Goal: Obtain resource: Download file/media

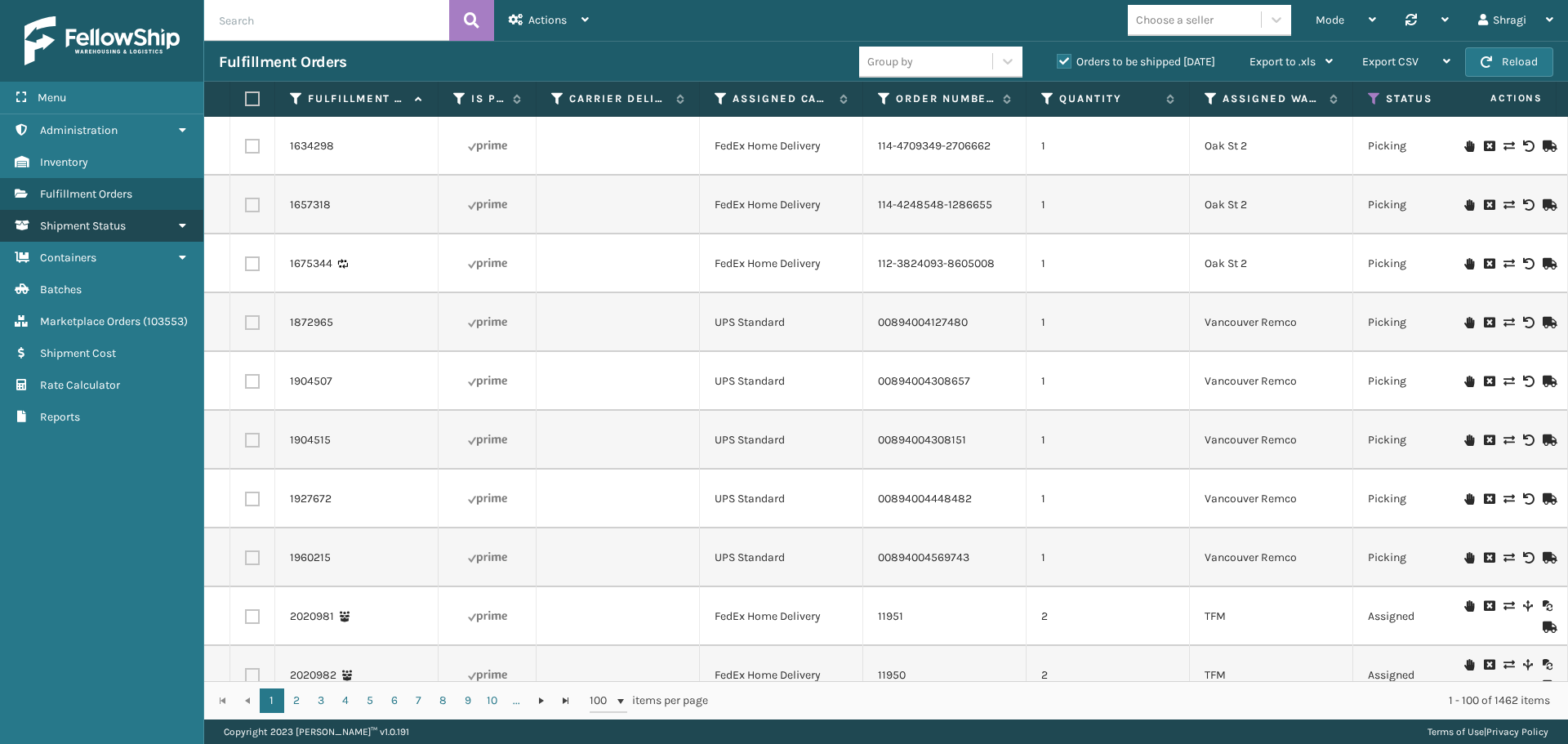
click at [124, 220] on span "Shipment Status" at bounding box center [82, 226] width 86 height 14
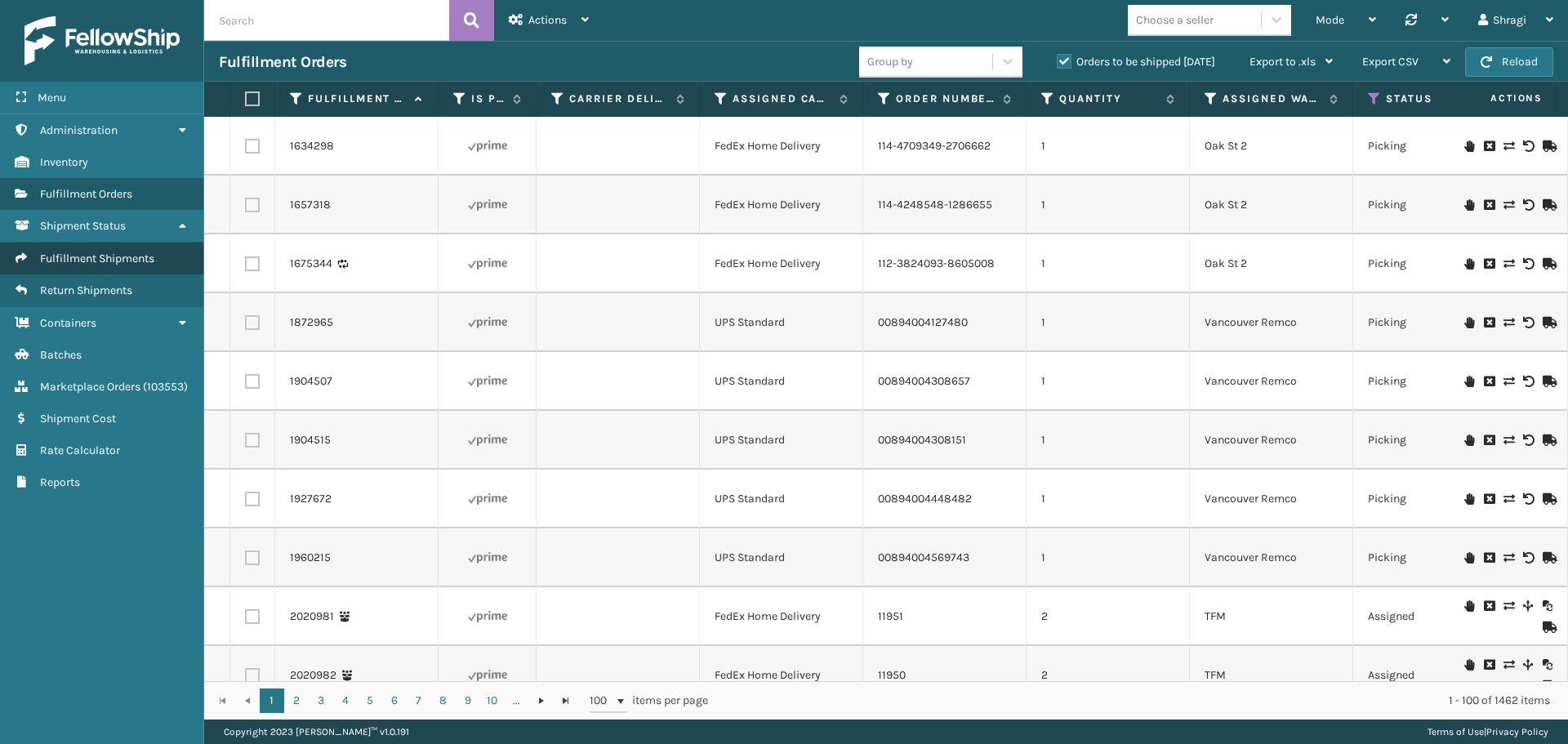
click at [113, 256] on span "Fulfillment Shipments" at bounding box center [97, 258] width 115 height 14
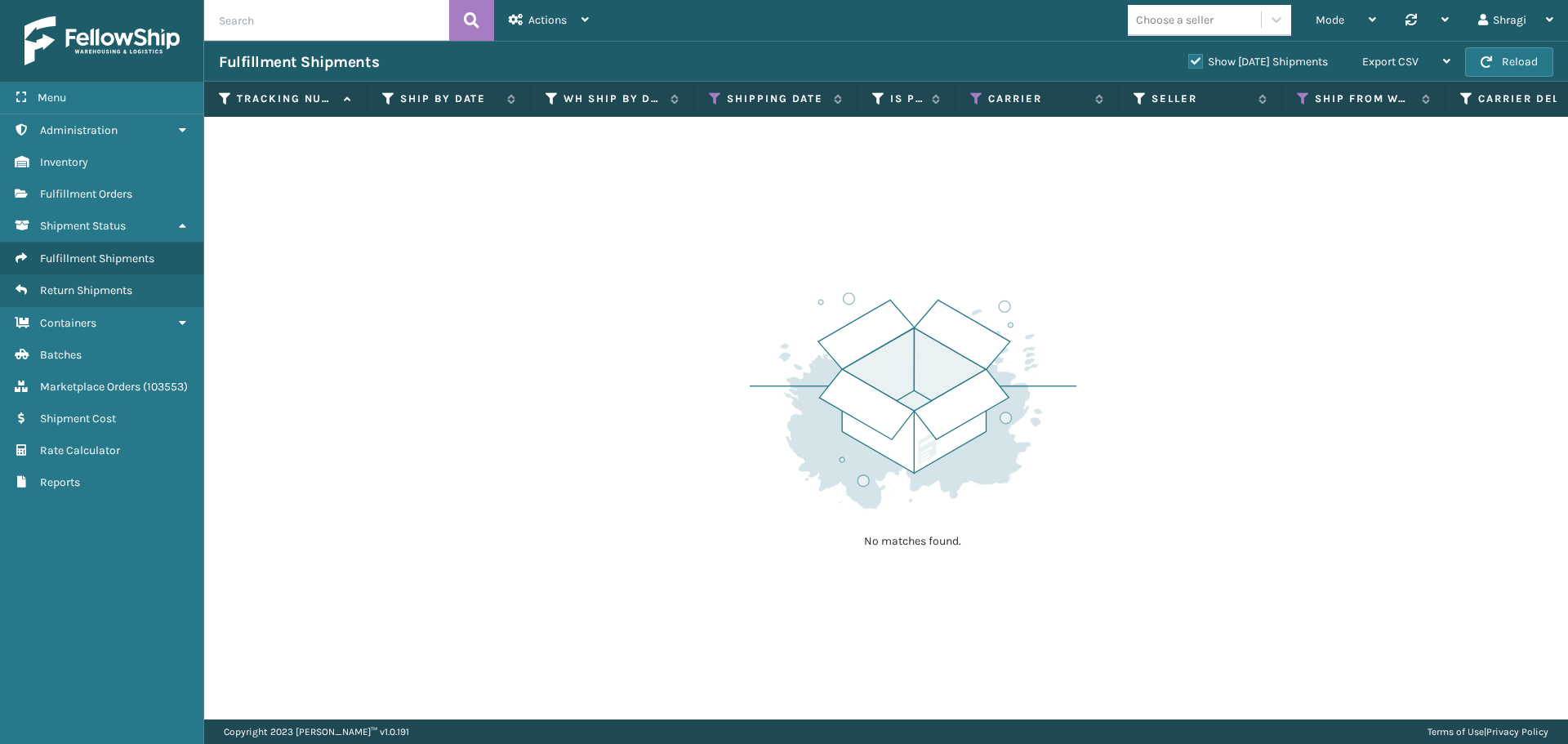
click at [715, 107] on th "Shipping Date" at bounding box center [776, 99] width 163 height 35
click at [717, 101] on icon at bounding box center [715, 99] width 13 height 14
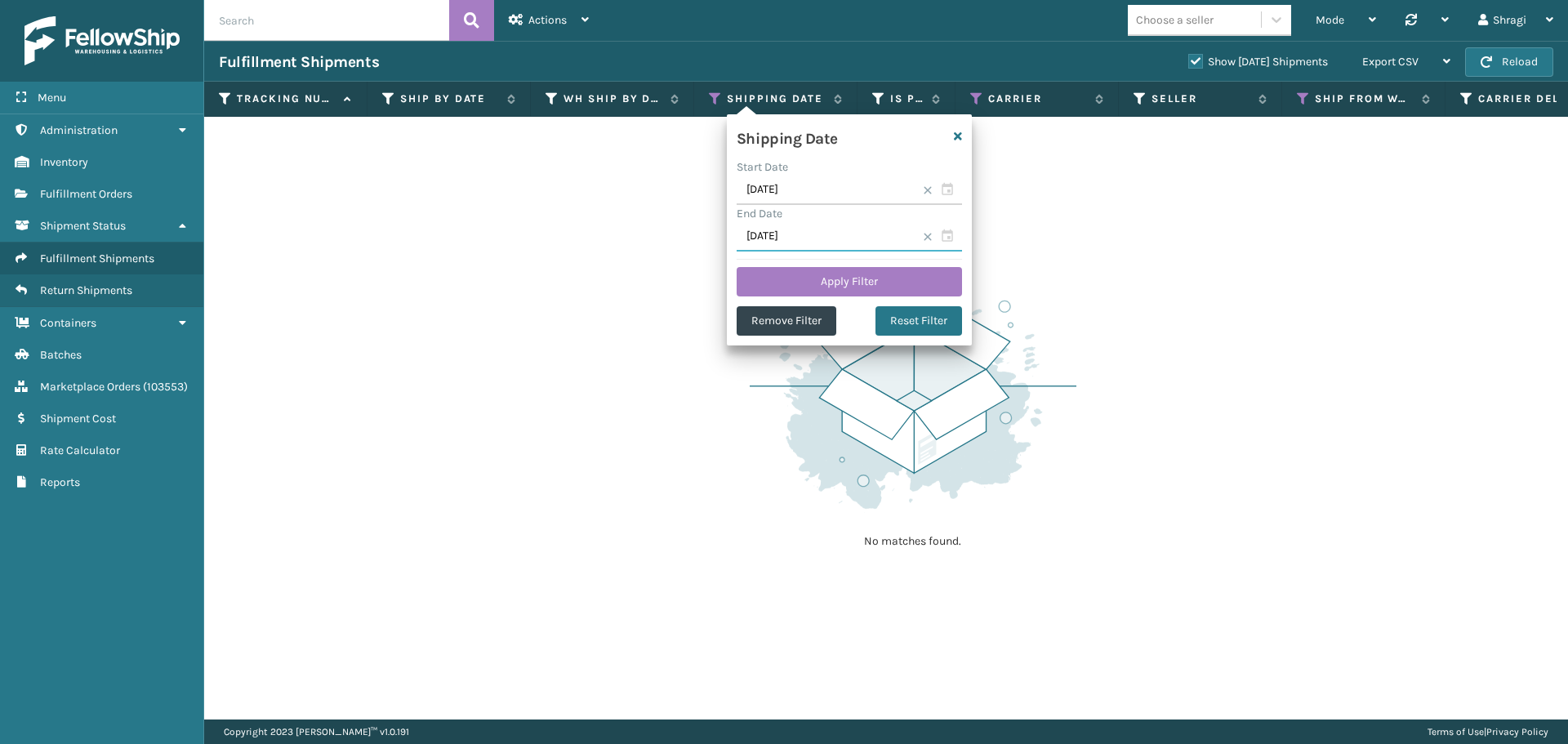
click at [807, 245] on input "[DATE]" at bounding box center [849, 236] width 225 height 30
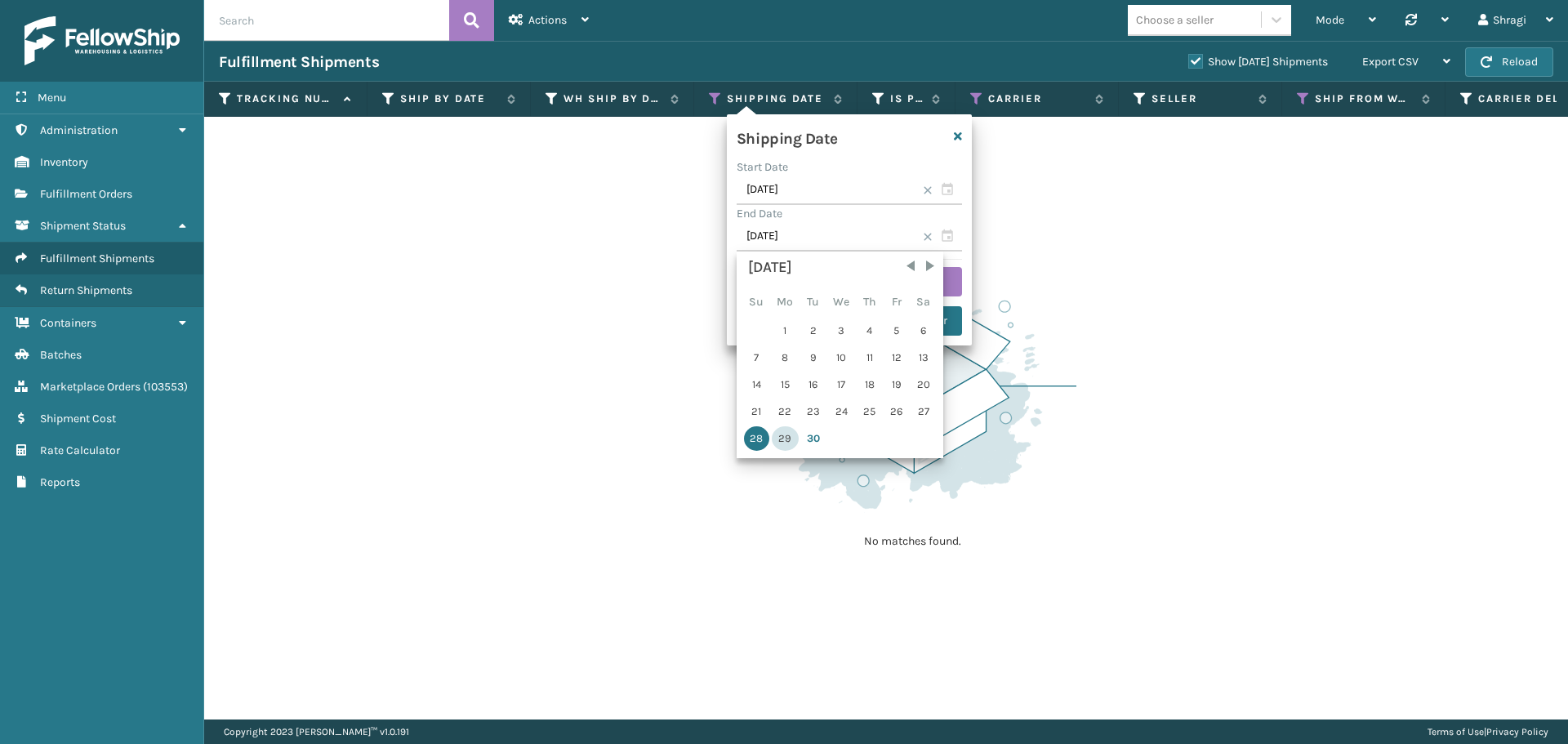
click at [785, 436] on div "29" at bounding box center [785, 439] width 27 height 25
type input "[DATE]"
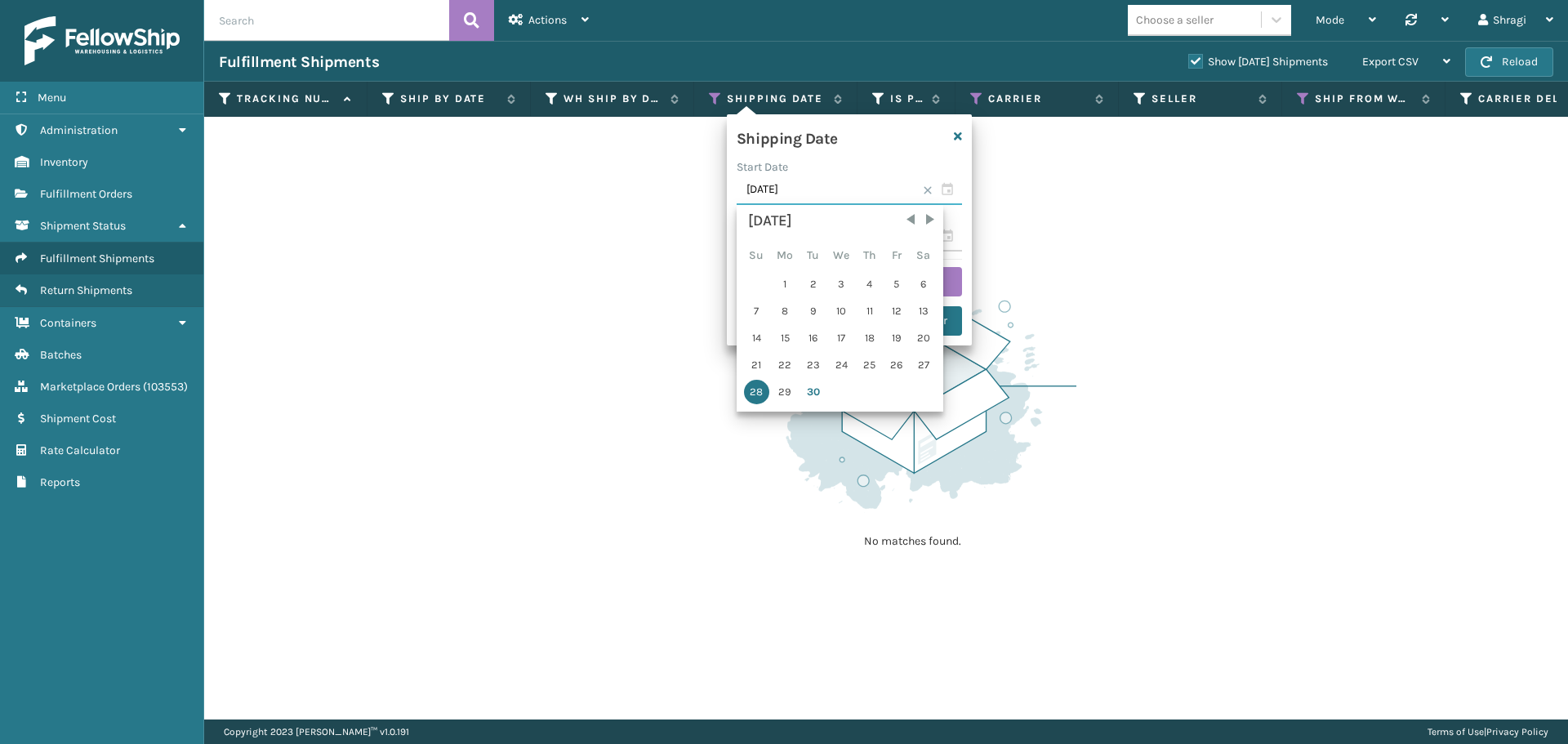
click at [818, 195] on input "[DATE]" at bounding box center [849, 190] width 225 height 30
click at [784, 401] on div "29" at bounding box center [785, 392] width 27 height 25
type input "[DATE]"
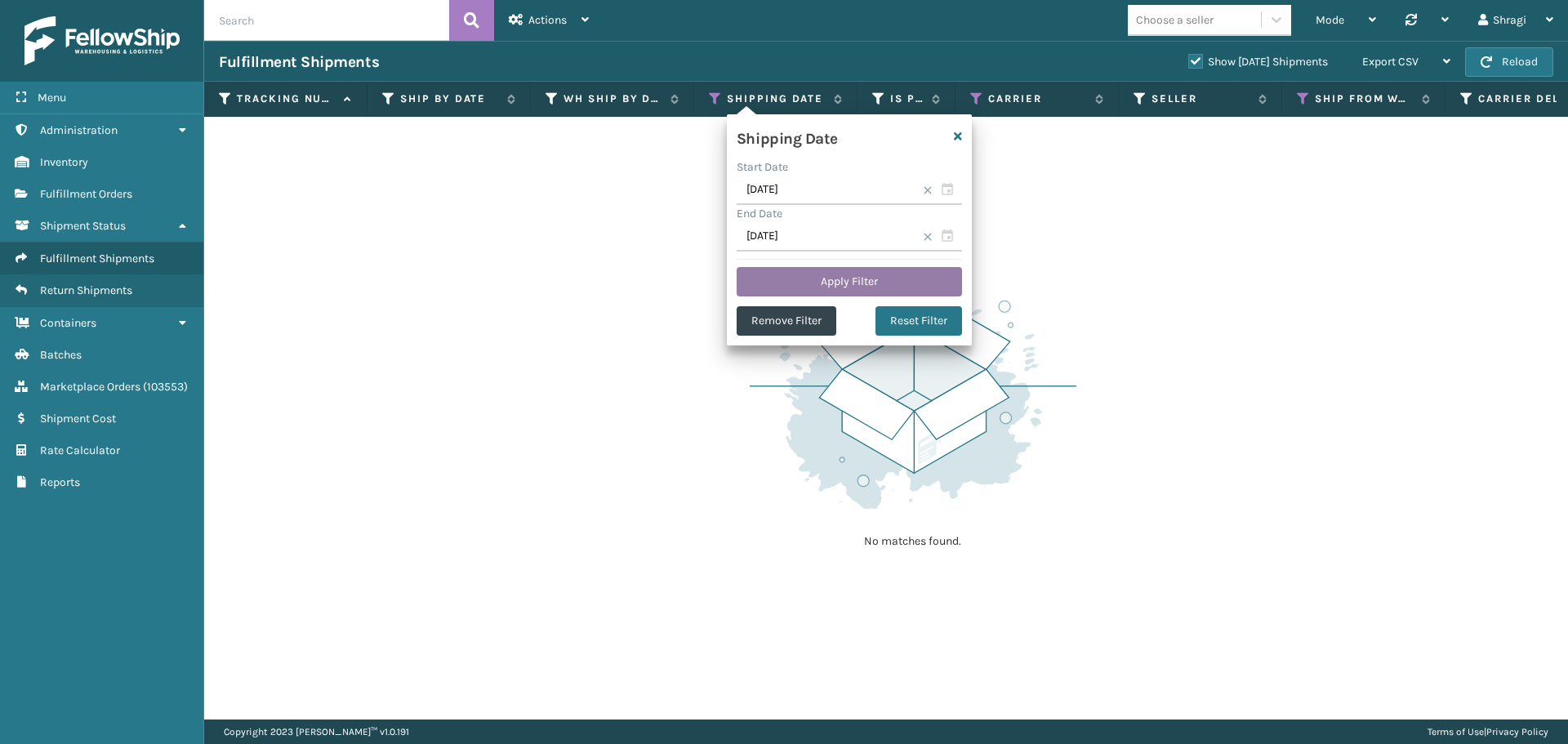
click at [838, 275] on button "Apply Filter" at bounding box center [849, 281] width 225 height 30
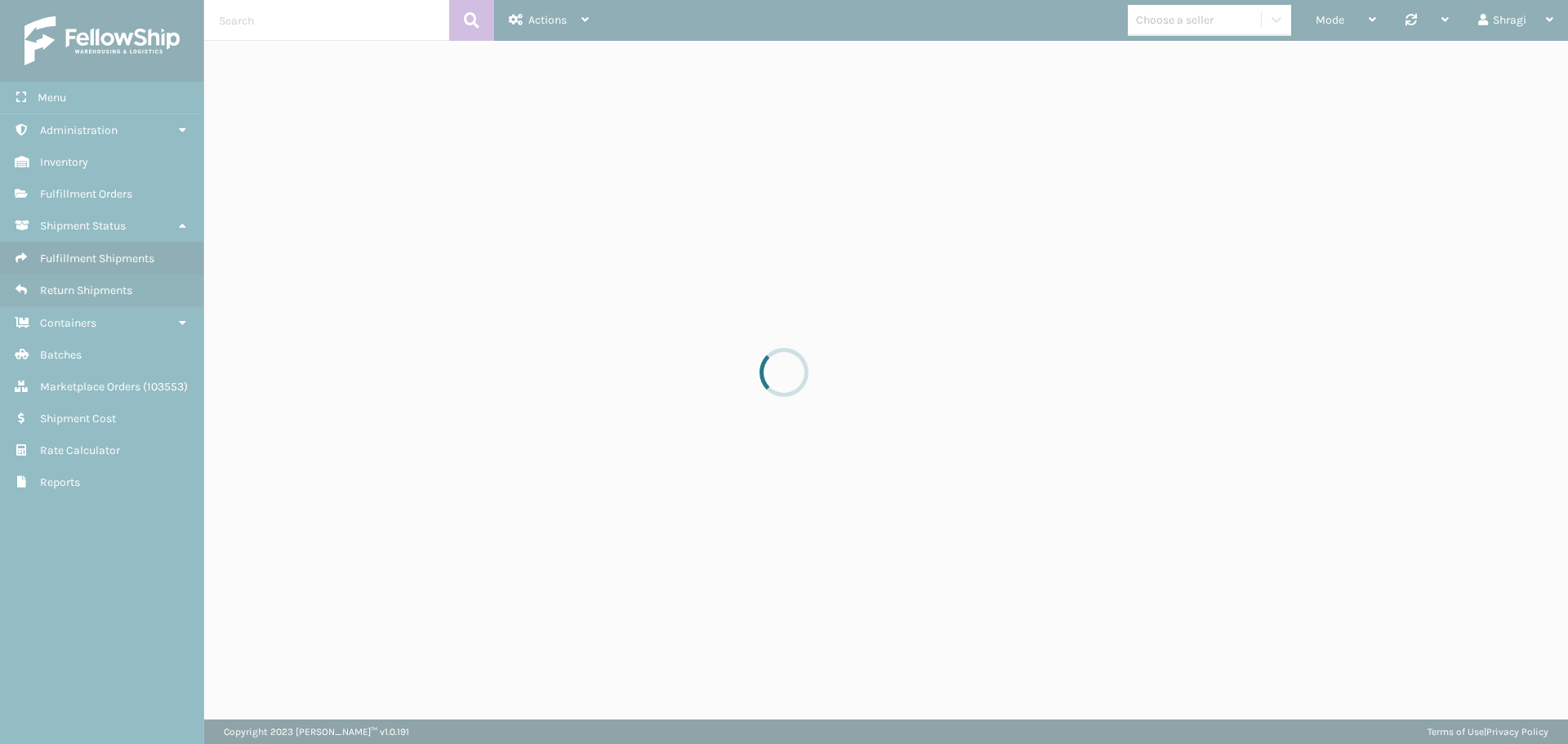
click at [1121, 293] on div at bounding box center [784, 372] width 1568 height 744
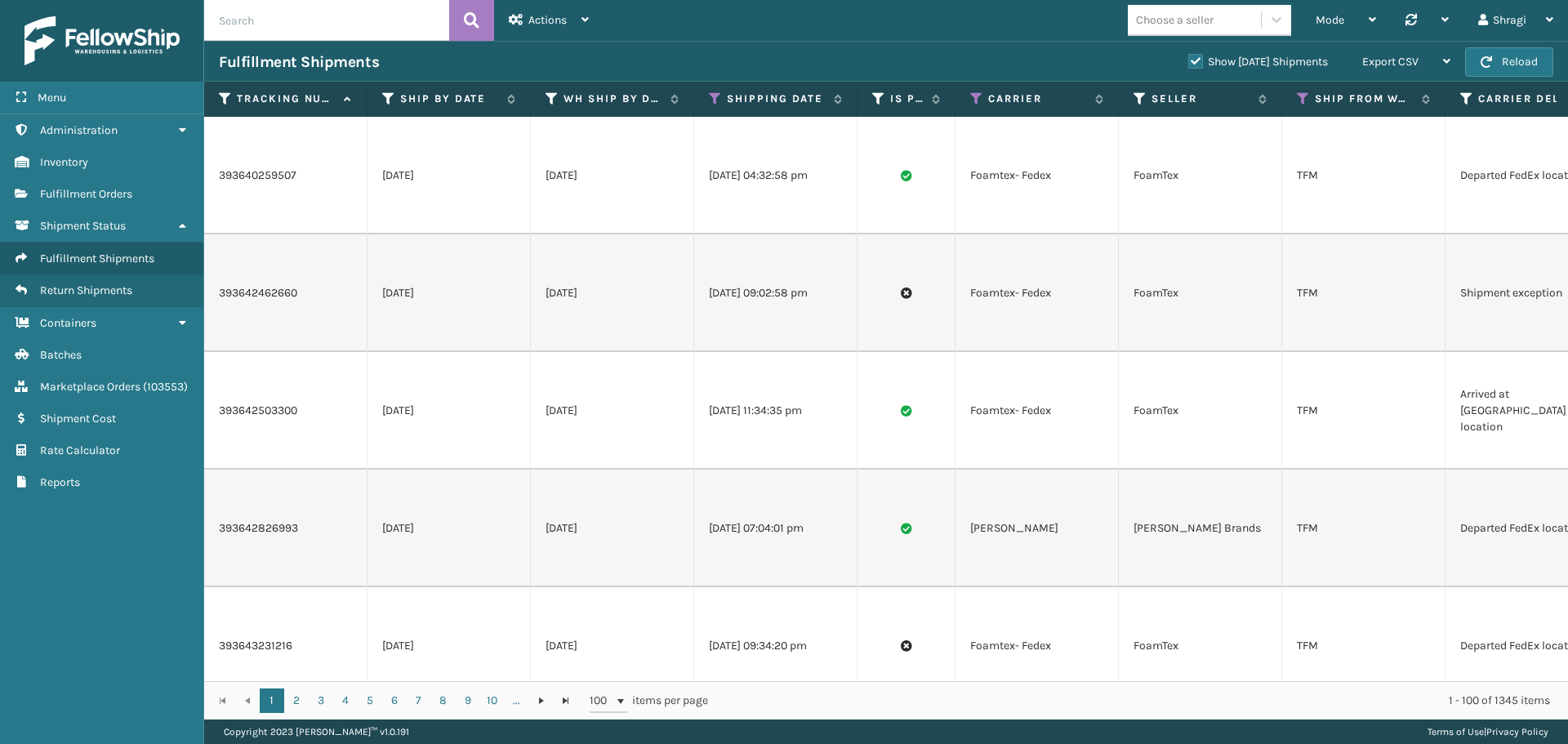
click at [997, 70] on div "Fulfillment Shipments" at bounding box center [696, 62] width 954 height 20
click at [984, 90] on th "Carrier" at bounding box center [1037, 99] width 163 height 35
click at [974, 101] on icon at bounding box center [976, 99] width 13 height 14
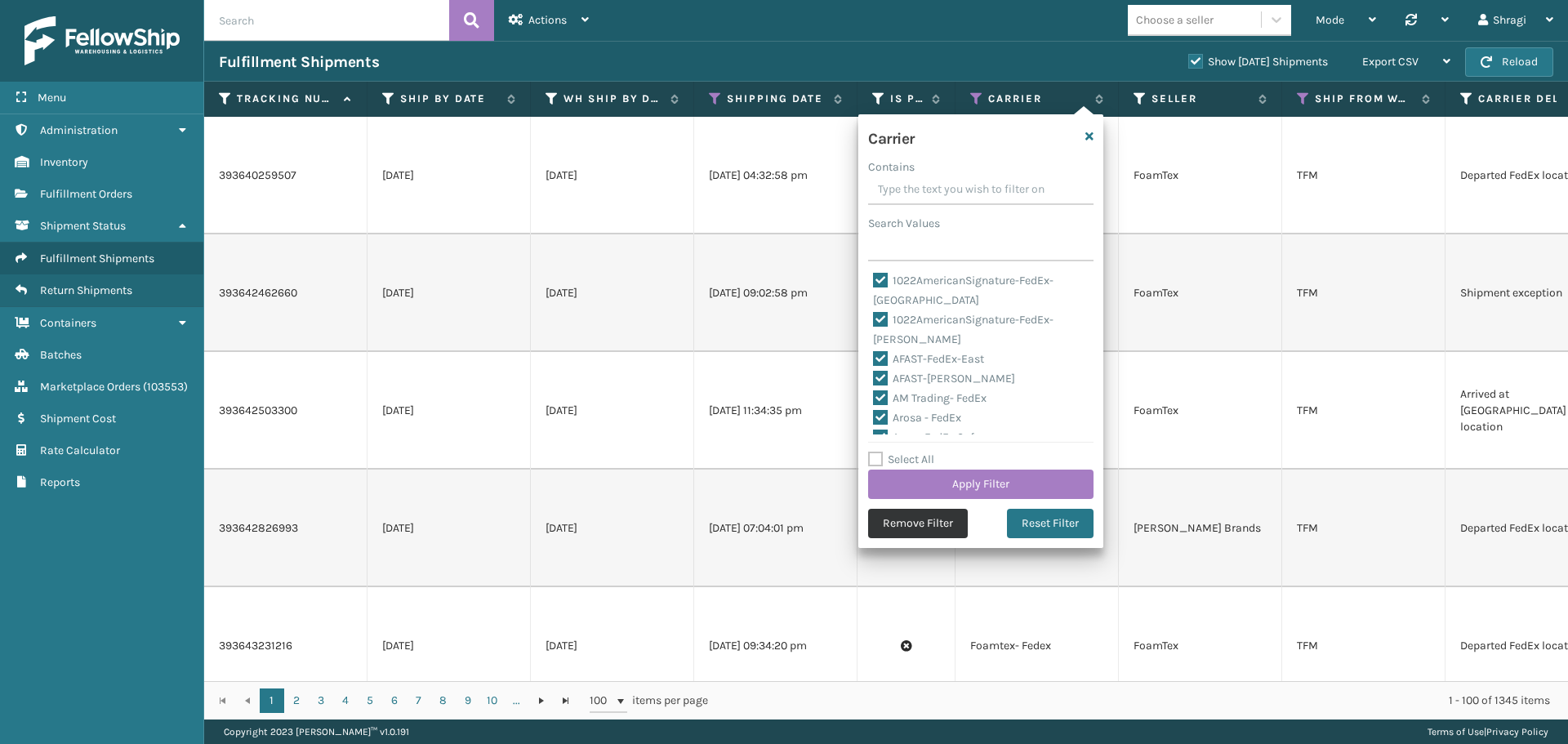
click at [913, 519] on button "Remove Filter" at bounding box center [918, 524] width 99 height 30
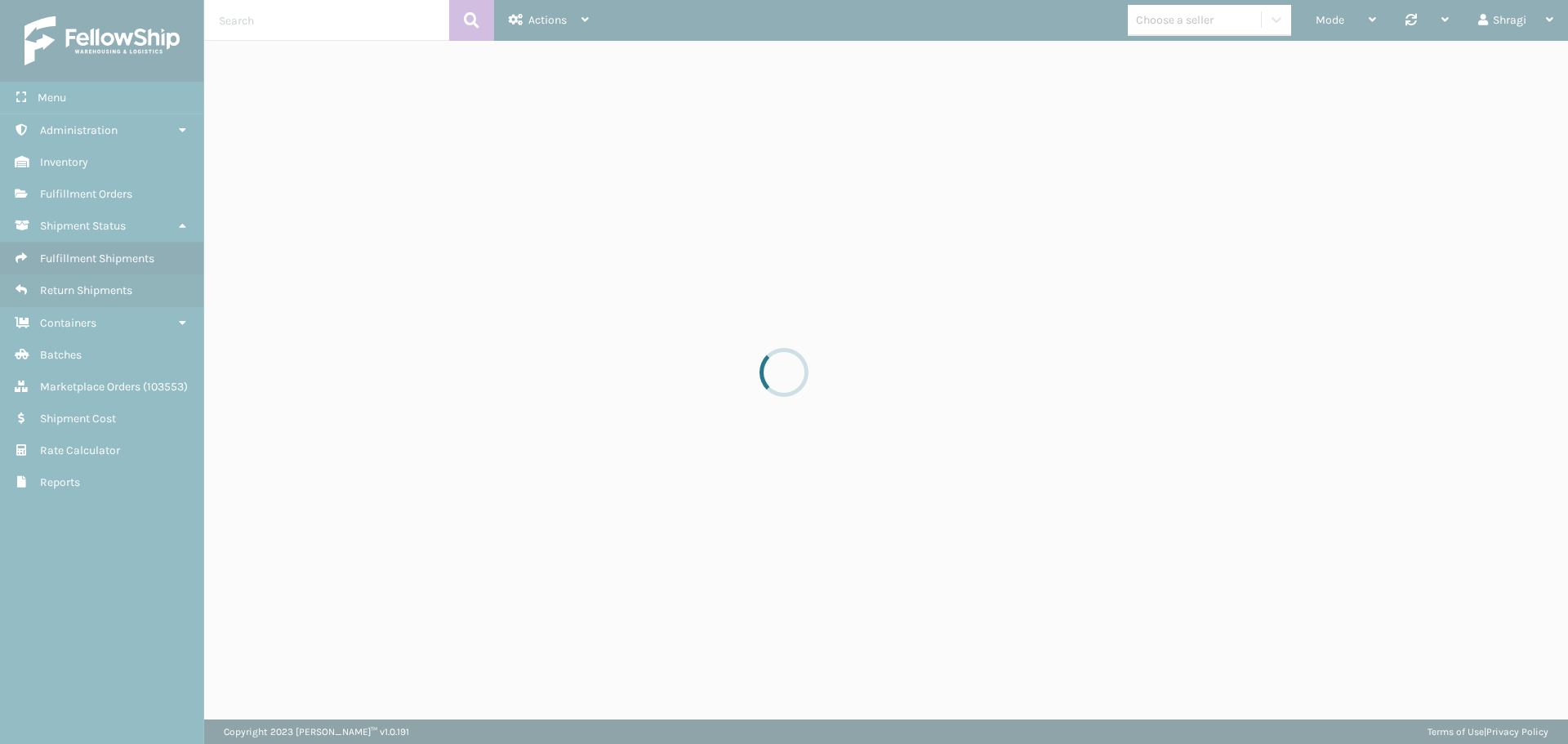
click at [1039, 152] on div at bounding box center [784, 372] width 1568 height 744
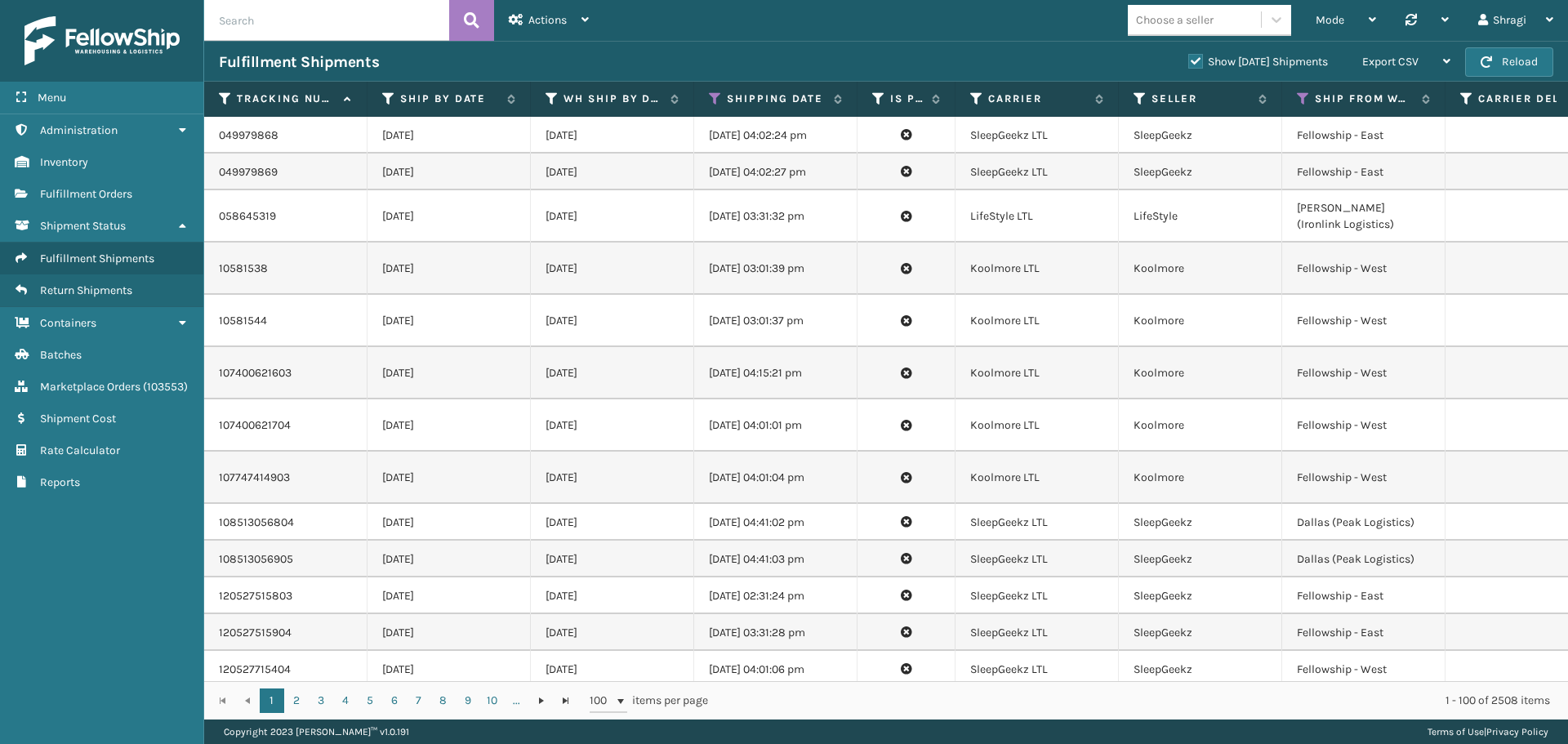
click at [1065, 54] on div "Fulfillment Shipments" at bounding box center [696, 62] width 954 height 20
click at [1163, 707] on div "1 - 100 of 2508 items" at bounding box center [1141, 701] width 819 height 16
click at [1387, 72] on div "Export CSV" at bounding box center [1407, 62] width 88 height 41
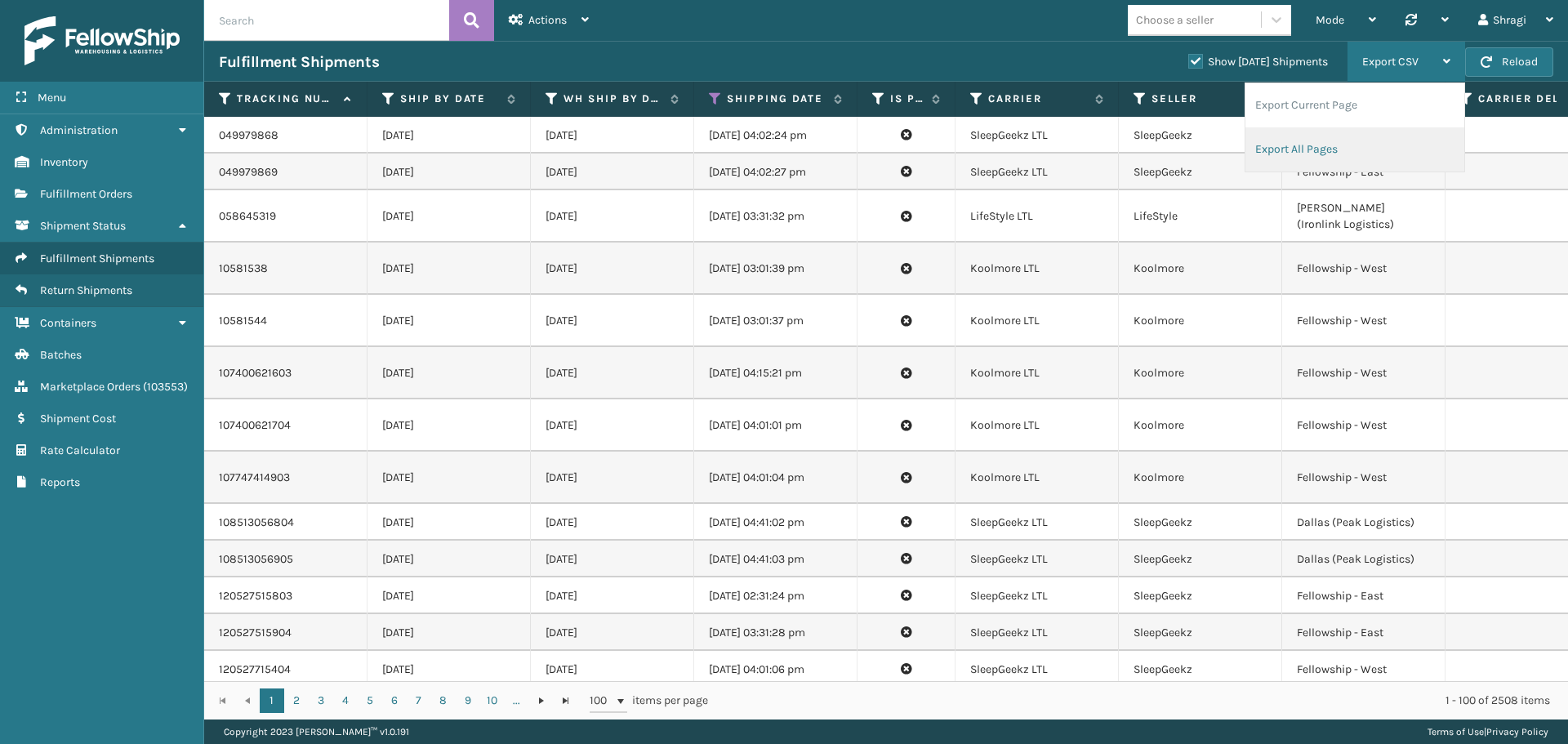
click at [1312, 155] on li "Export All Pages" at bounding box center [1356, 150] width 219 height 44
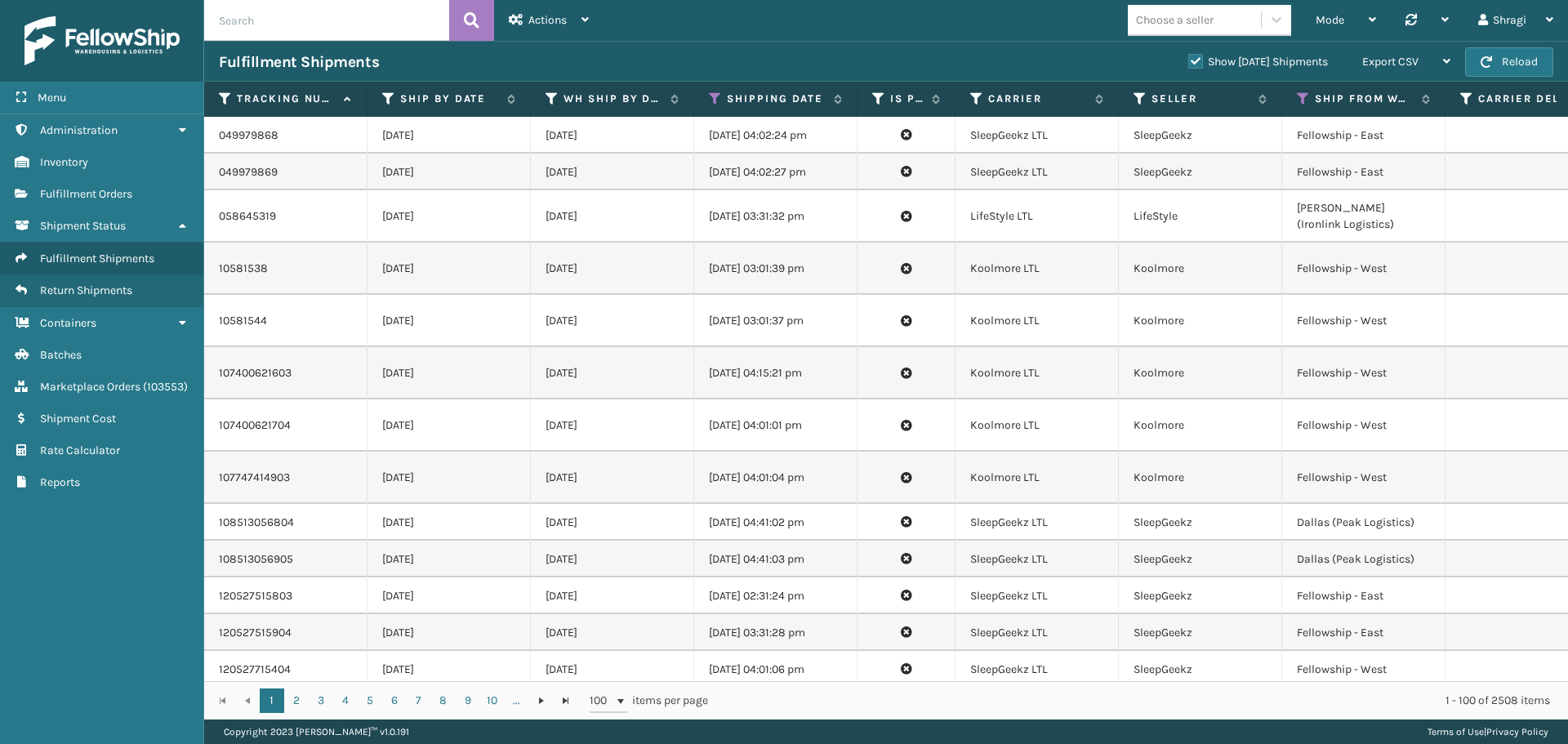
click at [997, 24] on div "Mode Regular Mode Picking Mode Labeling Mode Palletizing Mode Exit Scan Mode Ch…" at bounding box center [1085, 20] width 965 height 41
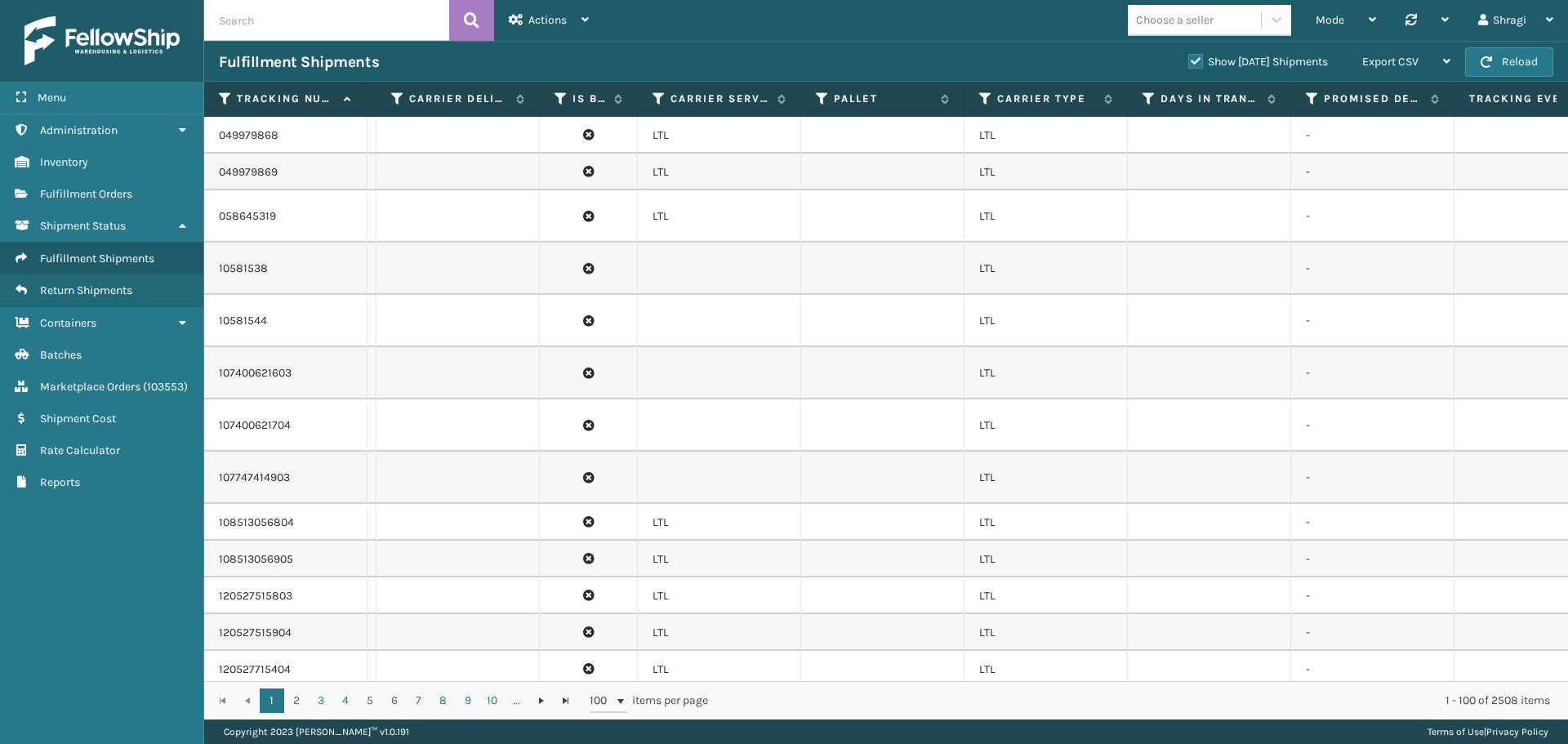
scroll to position [0, 1314]
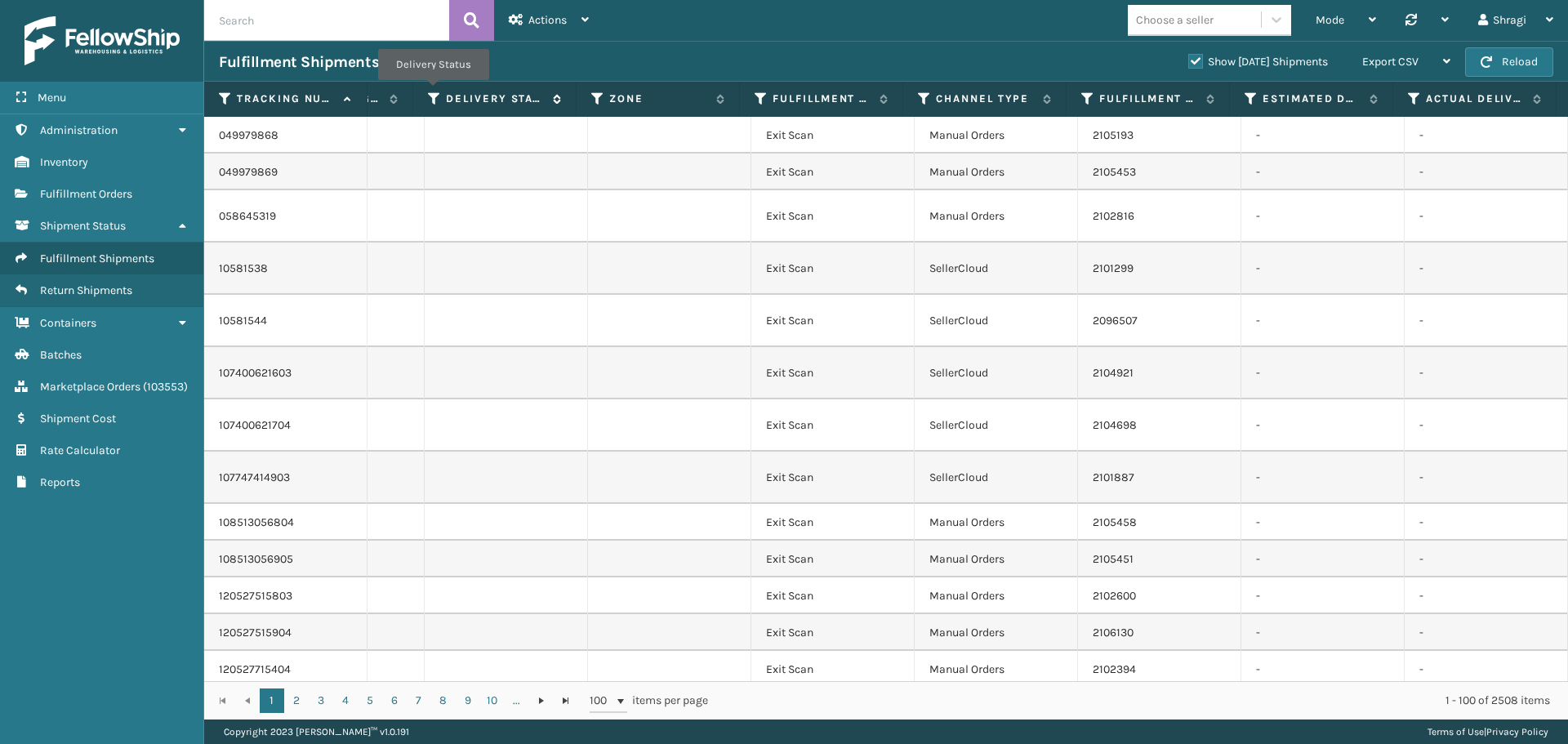
click at [433, 92] on icon at bounding box center [434, 99] width 13 height 14
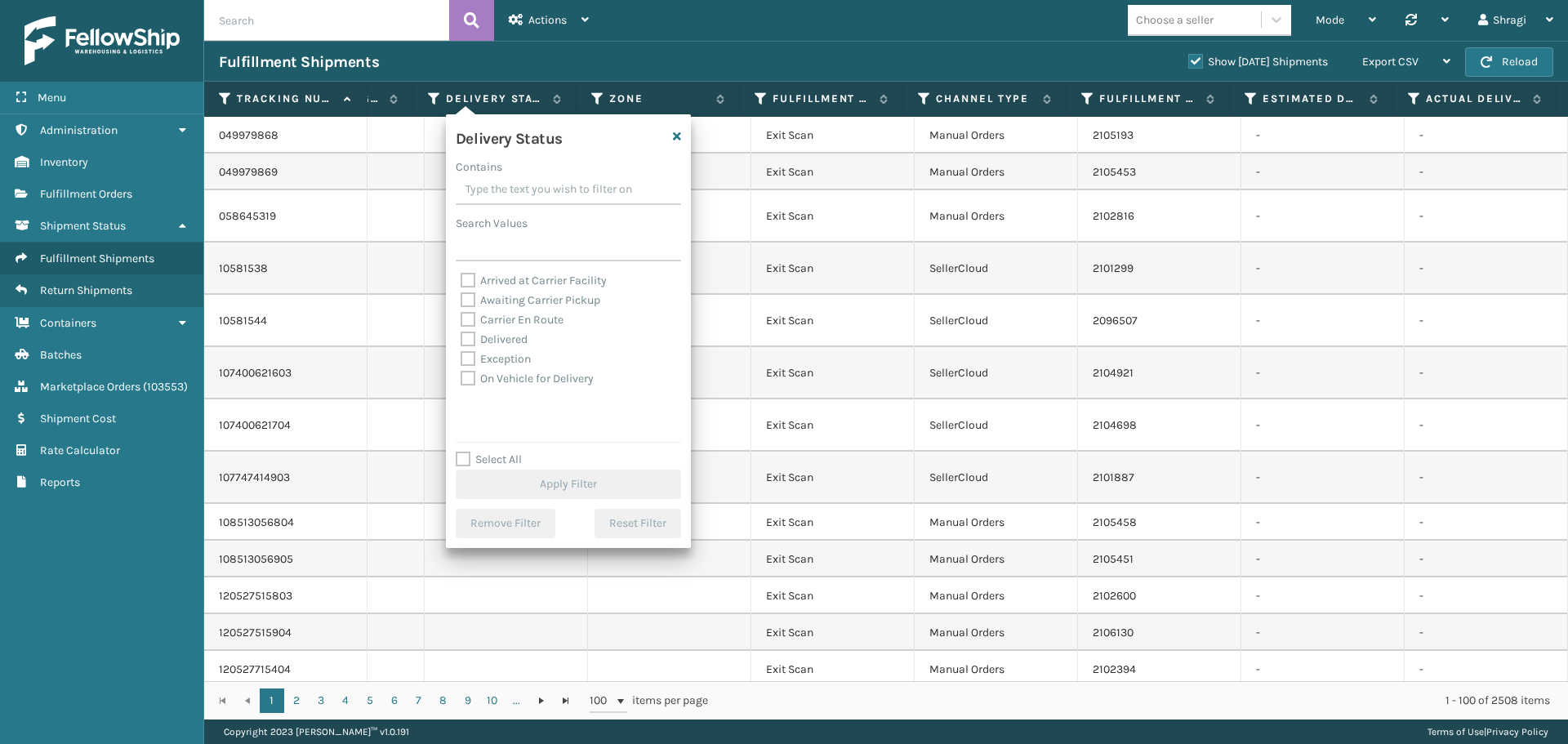
click at [531, 304] on label "Awaiting Carrier Pickup" at bounding box center [530, 300] width 139 height 14
click at [461, 302] on input "Awaiting Carrier Pickup" at bounding box center [461, 296] width 1 height 10
checkbox input "true"
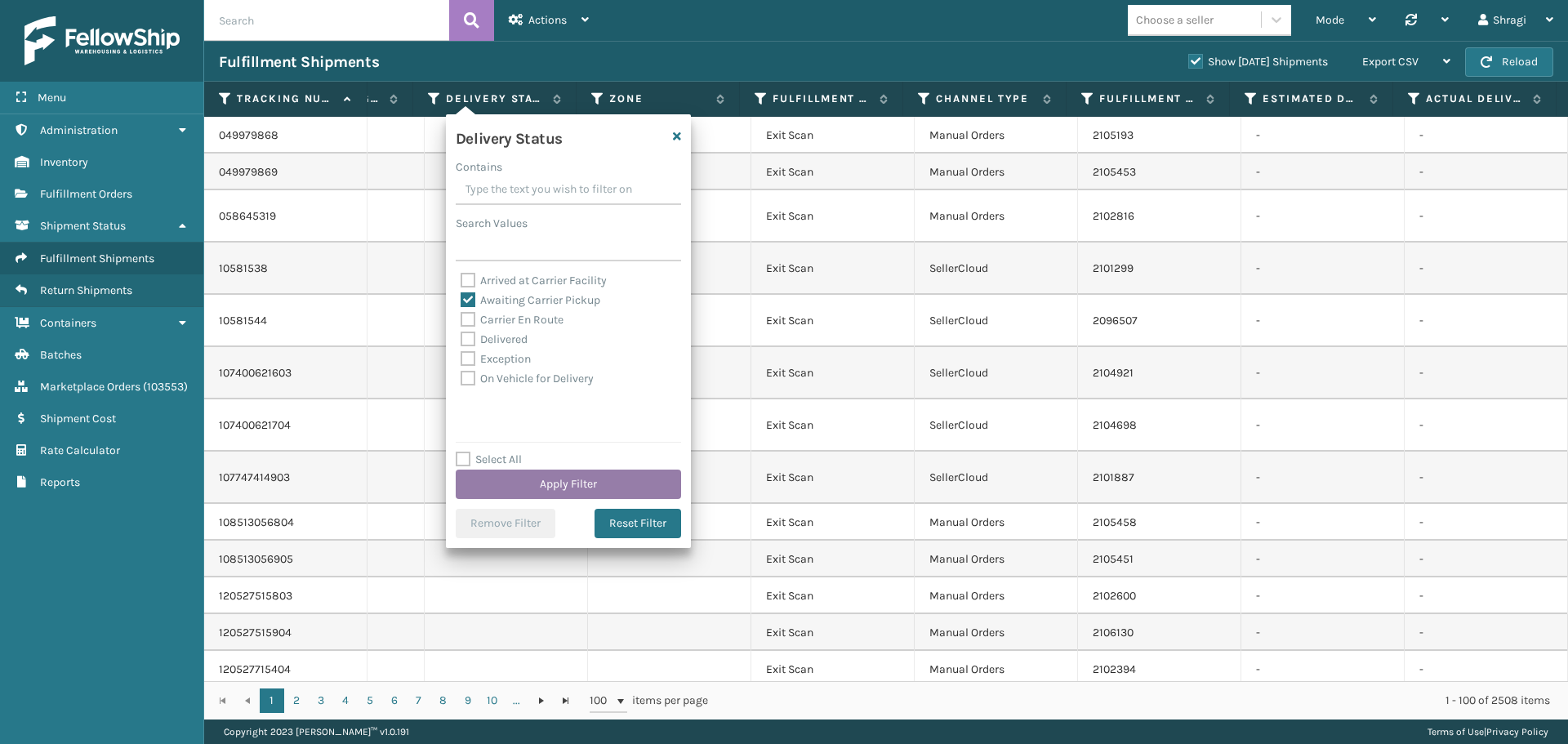
click at [545, 490] on button "Apply Filter" at bounding box center [568, 485] width 225 height 30
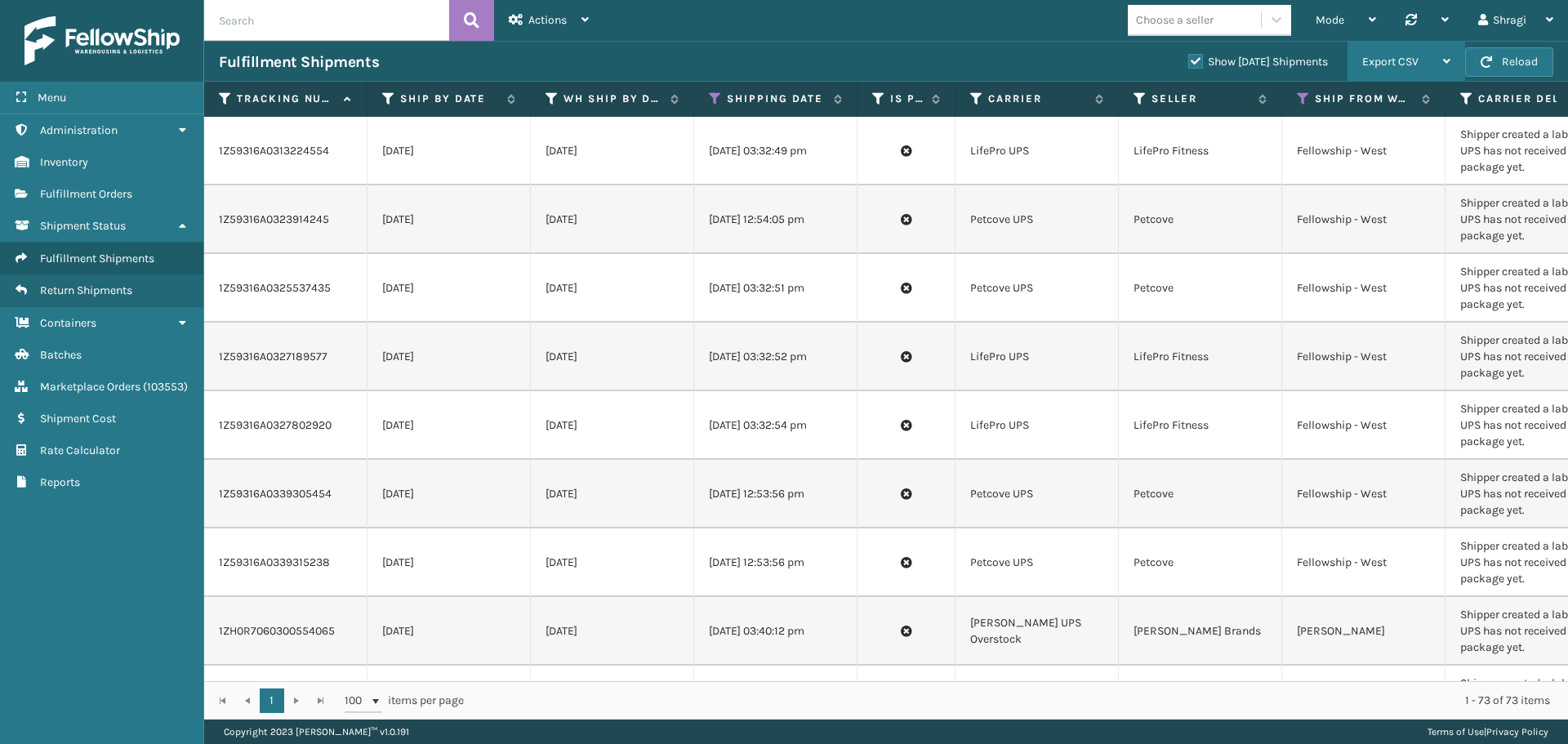
click at [1383, 59] on span "Export CSV" at bounding box center [1390, 61] width 56 height 14
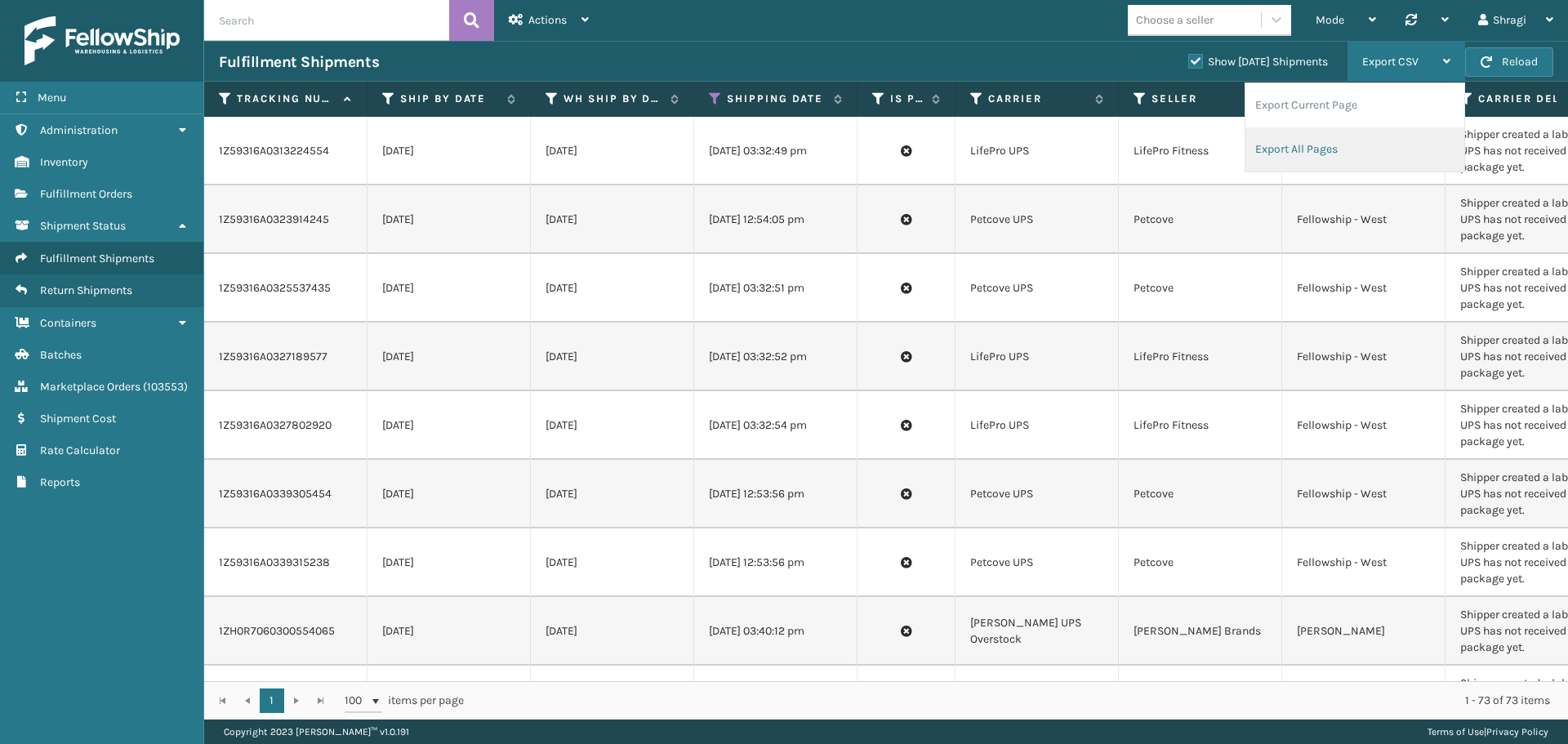
click at [1312, 155] on li "Export All Pages" at bounding box center [1356, 150] width 219 height 44
